Goal: Task Accomplishment & Management: Use online tool/utility

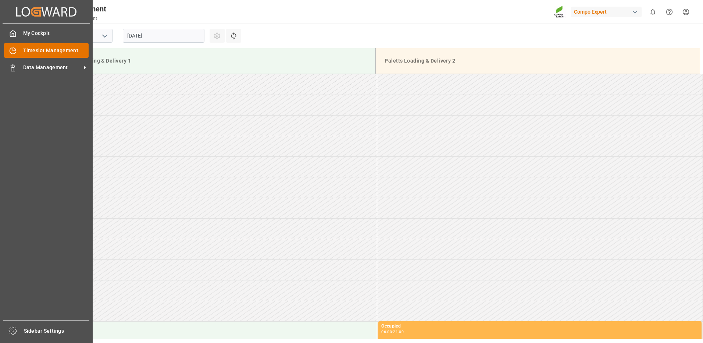
scroll to position [402, 0]
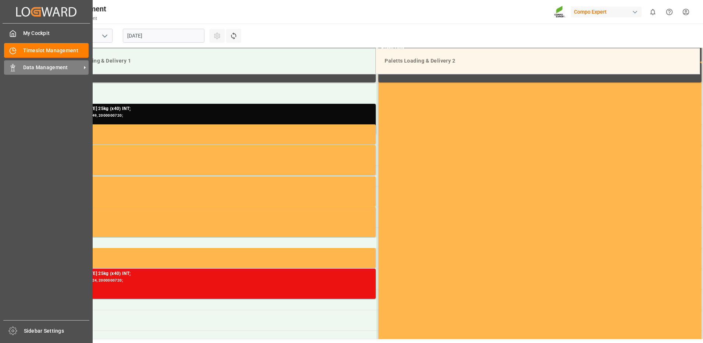
click at [37, 71] on span "Data Management" at bounding box center [52, 68] width 58 height 8
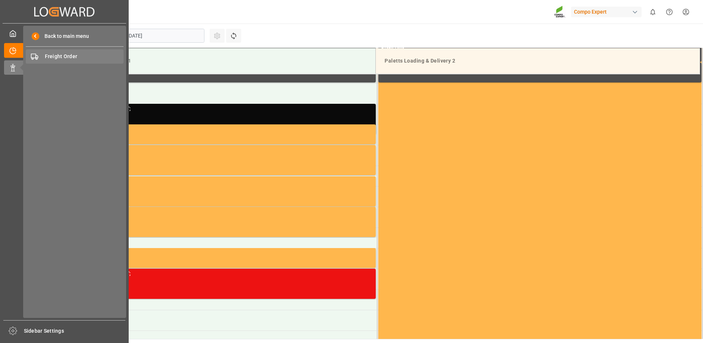
click at [62, 56] on span "Freight Order" at bounding box center [84, 57] width 79 height 8
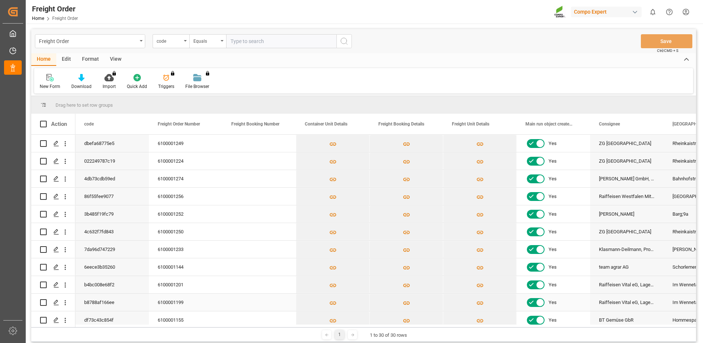
click at [44, 304] on input "Press Space to toggle row selection (unchecked)" at bounding box center [43, 302] width 7 height 7
checkbox input "true"
click at [56, 300] on icon "Press SPACE to deselect this row." at bounding box center [56, 302] width 6 height 6
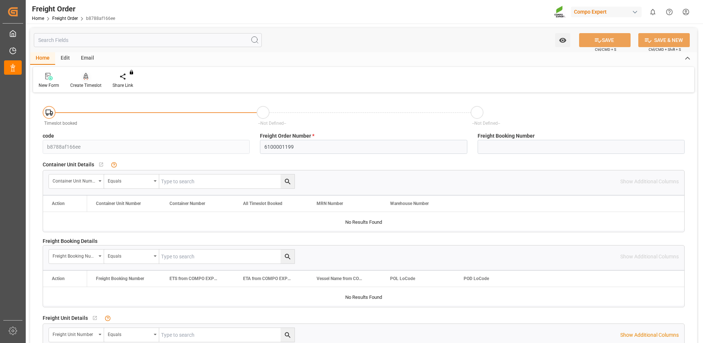
click at [85, 83] on div "Create Timeslot" at bounding box center [85, 85] width 31 height 7
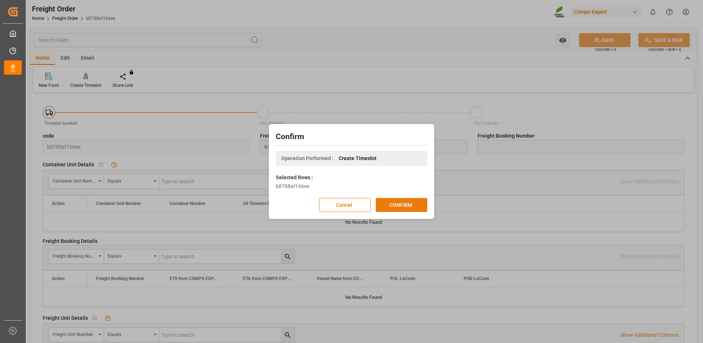
click at [393, 202] on button "CONFIRM" at bounding box center [401, 205] width 51 height 14
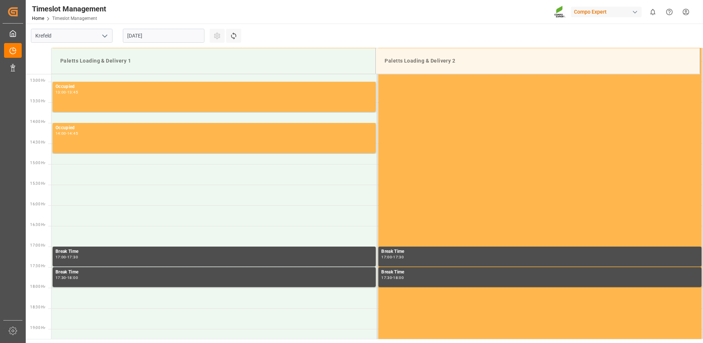
scroll to position [530, 0]
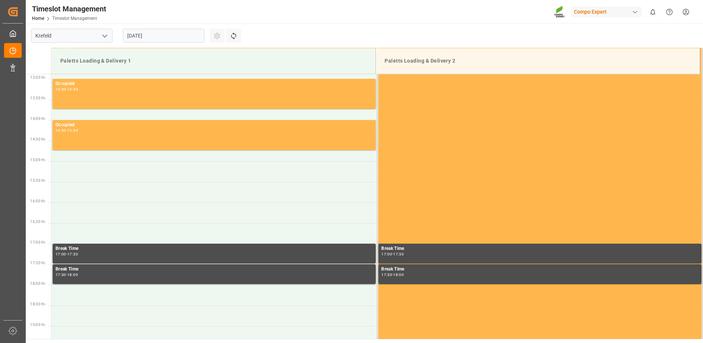
drag, startPoint x: 530, startPoint y: 67, endPoint x: 182, endPoint y: 37, distance: 349.3
click at [182, 37] on input "19.08.2025" at bounding box center [164, 36] width 82 height 14
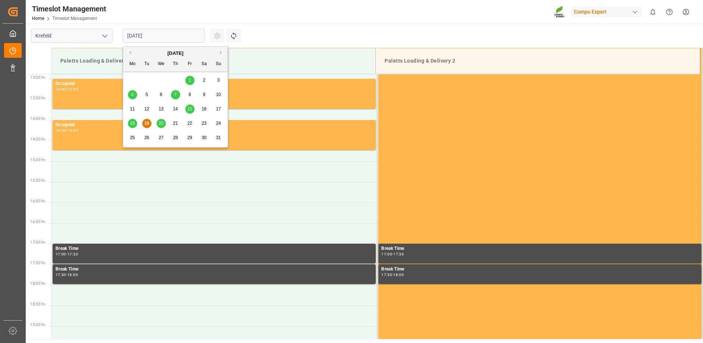
click at [174, 122] on span "21" at bounding box center [175, 123] width 5 height 5
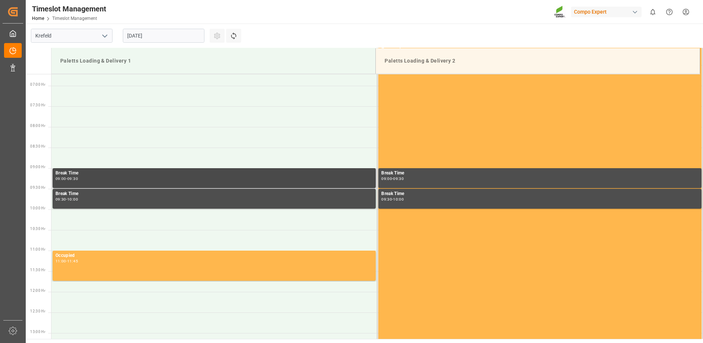
scroll to position [273, 0]
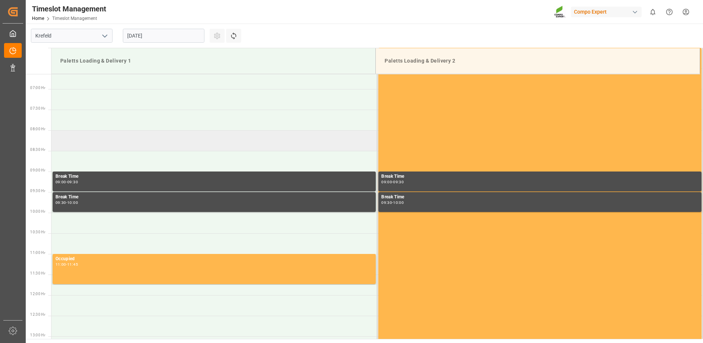
click at [155, 144] on td at bounding box center [214, 140] width 326 height 21
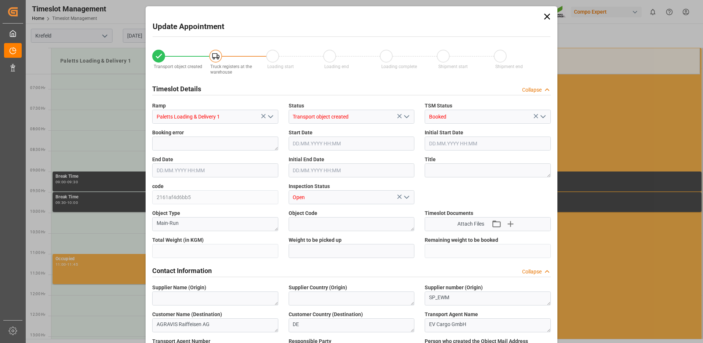
type input "24080"
type input "0"
type input "21.08.2025 08:00"
type input "21.08.2025 08:30"
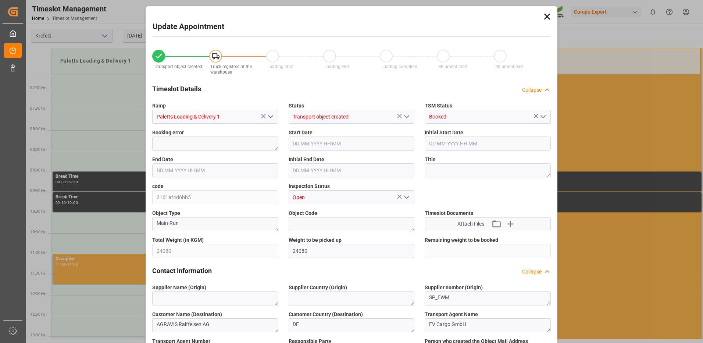
type input "14.08.2025 16:45"
type input "19.08.2025 12:24"
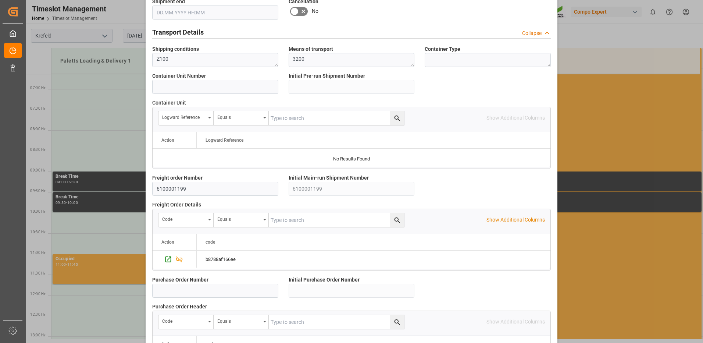
scroll to position [628, 0]
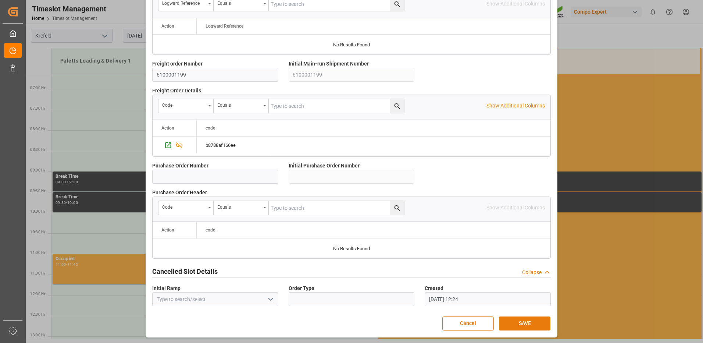
click at [519, 319] on button "SAVE" at bounding box center [524, 323] width 51 height 14
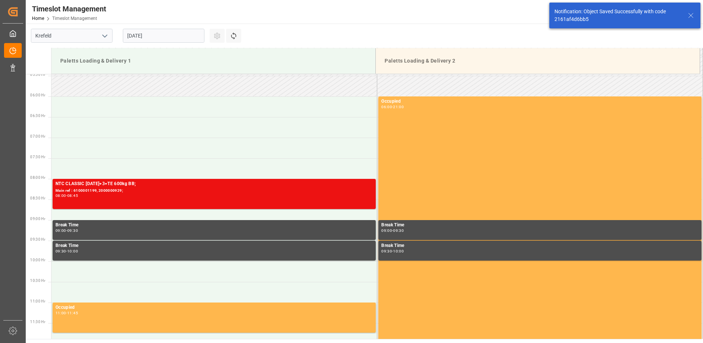
scroll to position [283, 0]
